Goal: Information Seeking & Learning: Learn about a topic

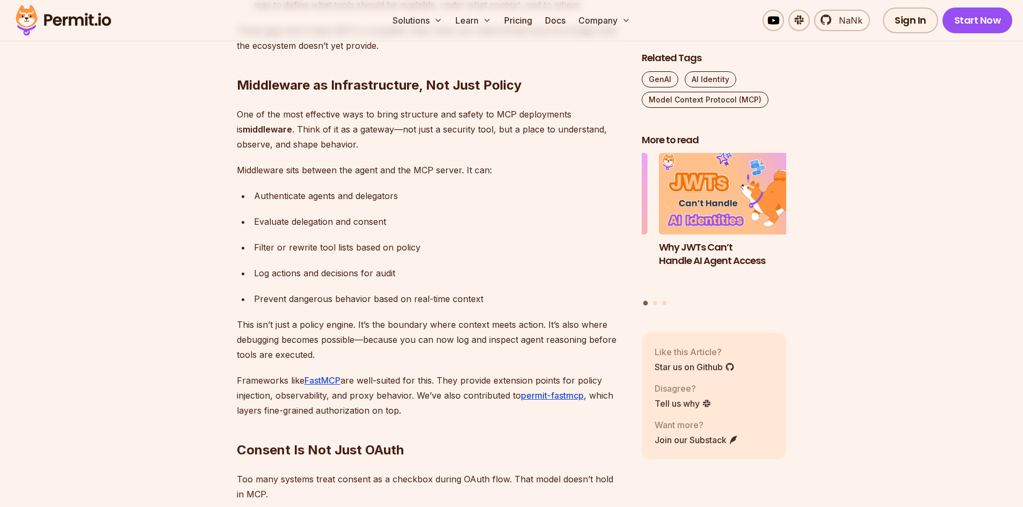
scroll to position [2308, 0]
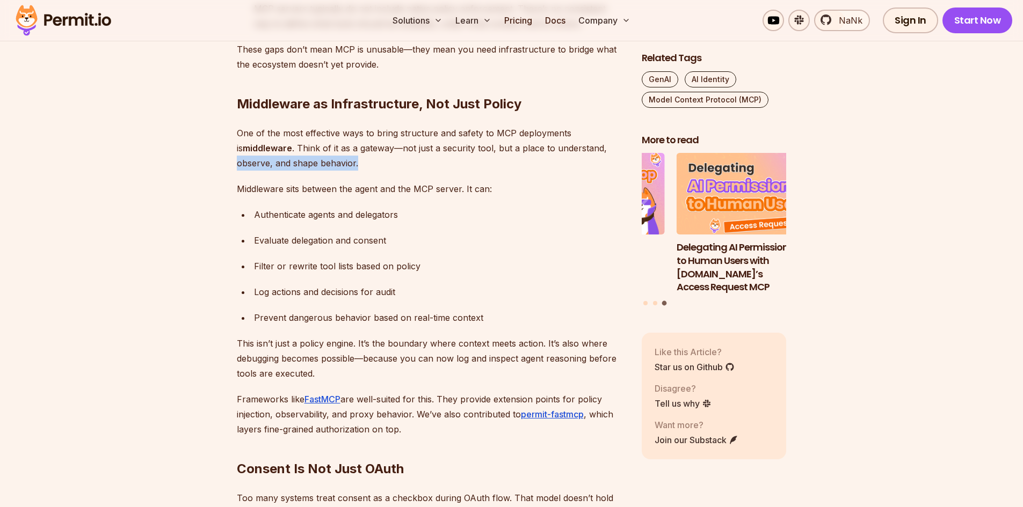
drag, startPoint x: 235, startPoint y: 164, endPoint x: 382, endPoint y: 156, distance: 147.9
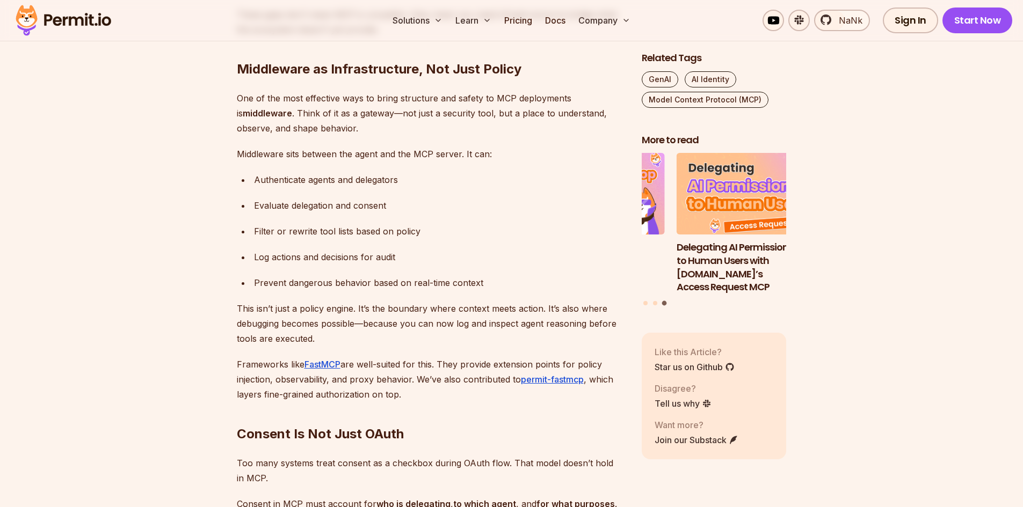
scroll to position [2362, 0]
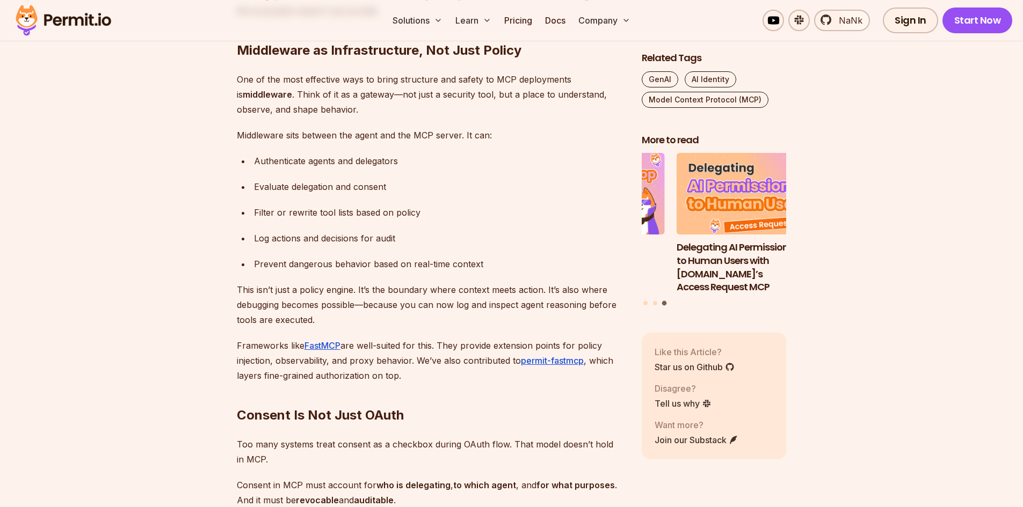
drag, startPoint x: 254, startPoint y: 164, endPoint x: 428, endPoint y: 150, distance: 174.0
drag, startPoint x: 256, startPoint y: 186, endPoint x: 369, endPoint y: 188, distance: 113.3
click at [369, 188] on div "Evaluate delegation and consent" at bounding box center [439, 186] width 370 height 15
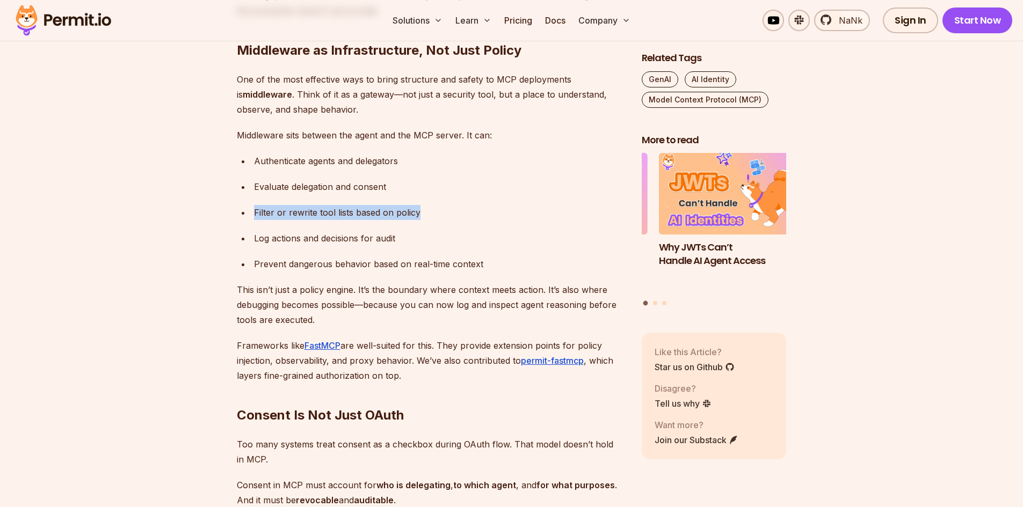
drag, startPoint x: 256, startPoint y: 211, endPoint x: 443, endPoint y: 206, distance: 188.0
click at [443, 206] on div "Filter or rewrite tool lists based on policy" at bounding box center [439, 212] width 370 height 15
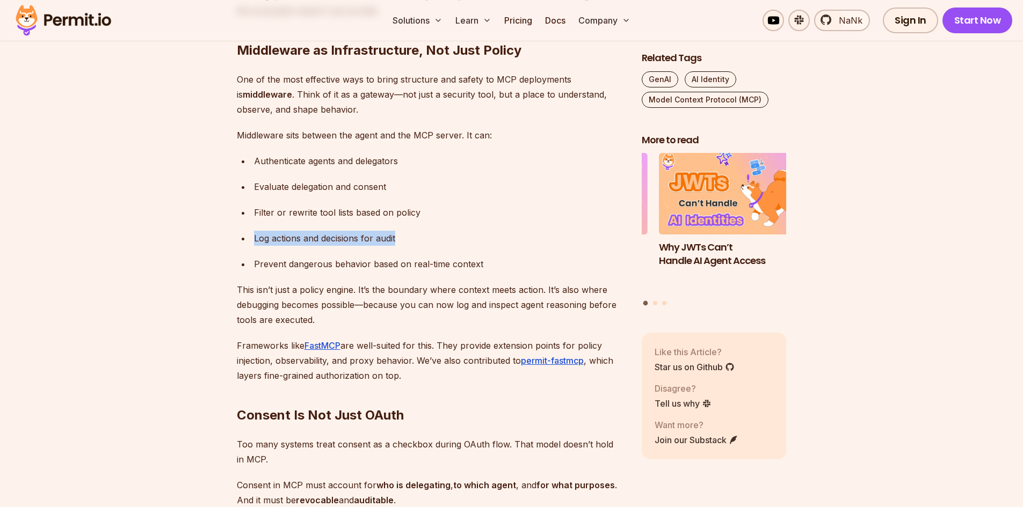
drag, startPoint x: 255, startPoint y: 241, endPoint x: 447, endPoint y: 237, distance: 192.2
click at [447, 237] on div "Log actions and decisions for audit" at bounding box center [439, 238] width 370 height 15
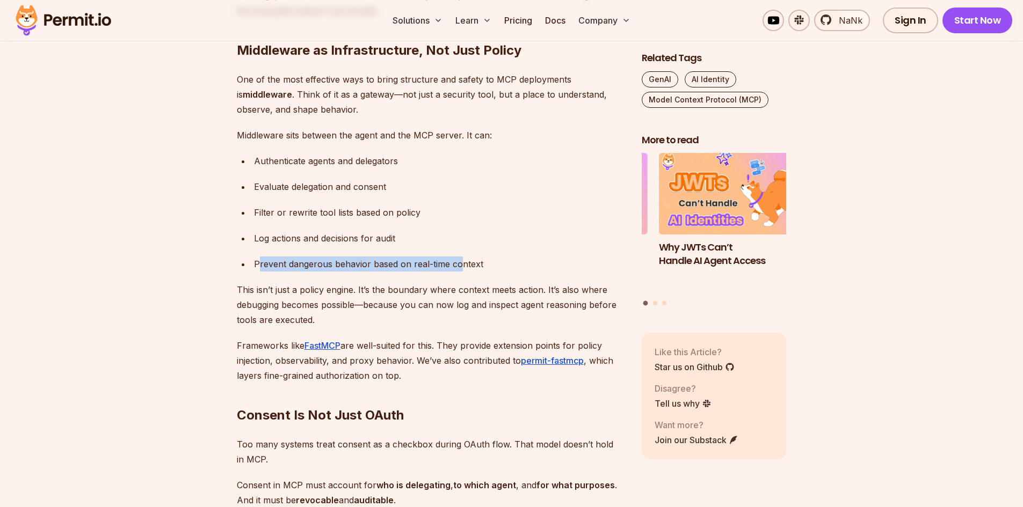
drag, startPoint x: 260, startPoint y: 261, endPoint x: 462, endPoint y: 261, distance: 201.9
click at [462, 261] on div "Prevent dangerous behavior based on real-time context" at bounding box center [439, 264] width 370 height 15
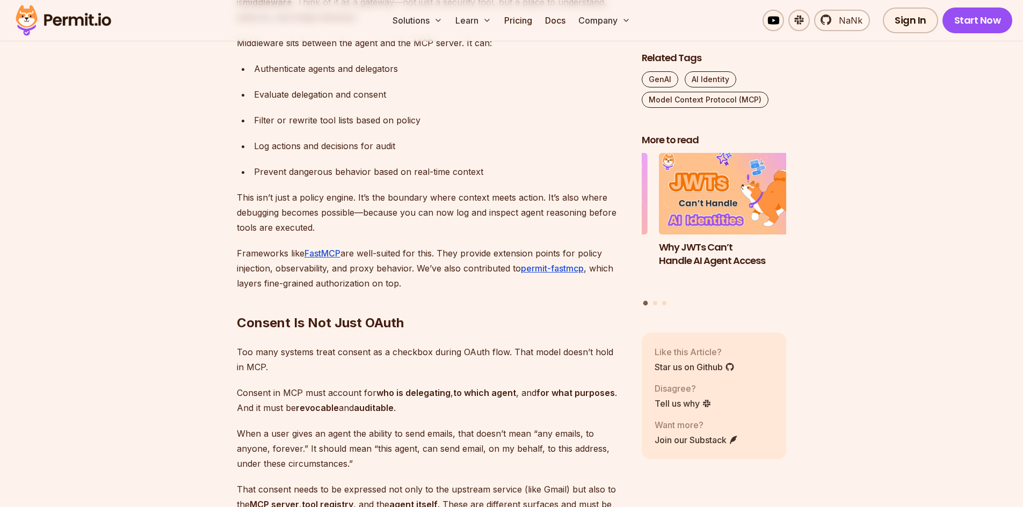
scroll to position [2469, 0]
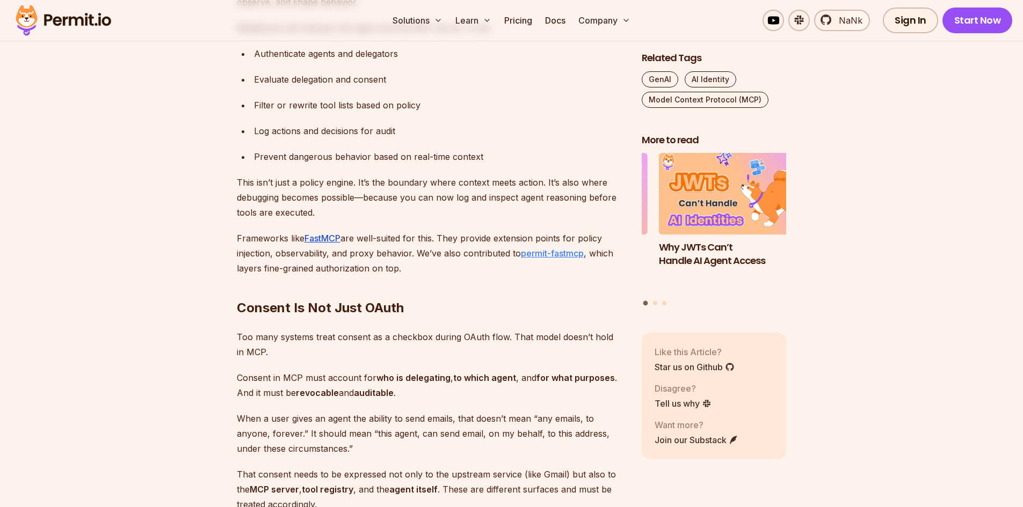
click at [558, 250] on link "permit-fastmcp" at bounding box center [552, 253] width 63 height 11
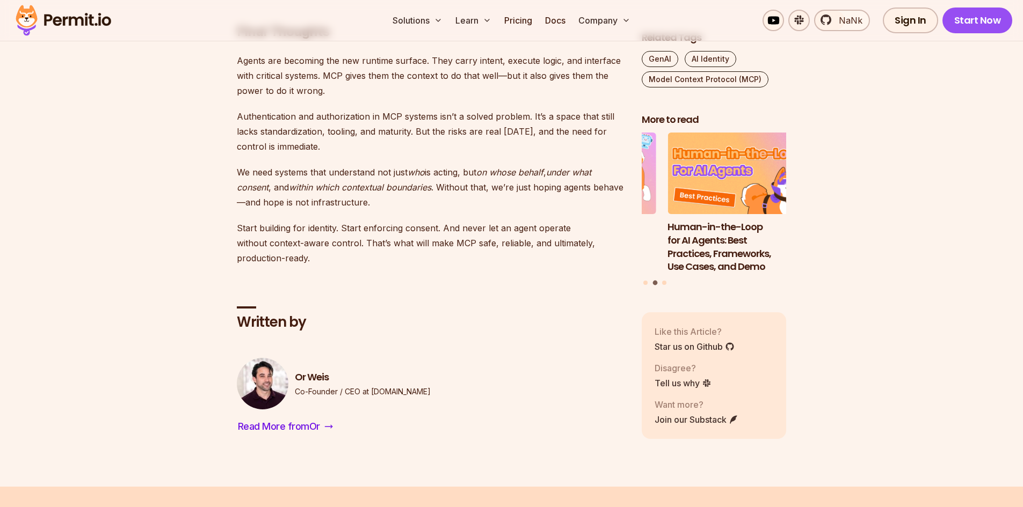
scroll to position [3382, 0]
